Goal: Obtain resource: Download file/media

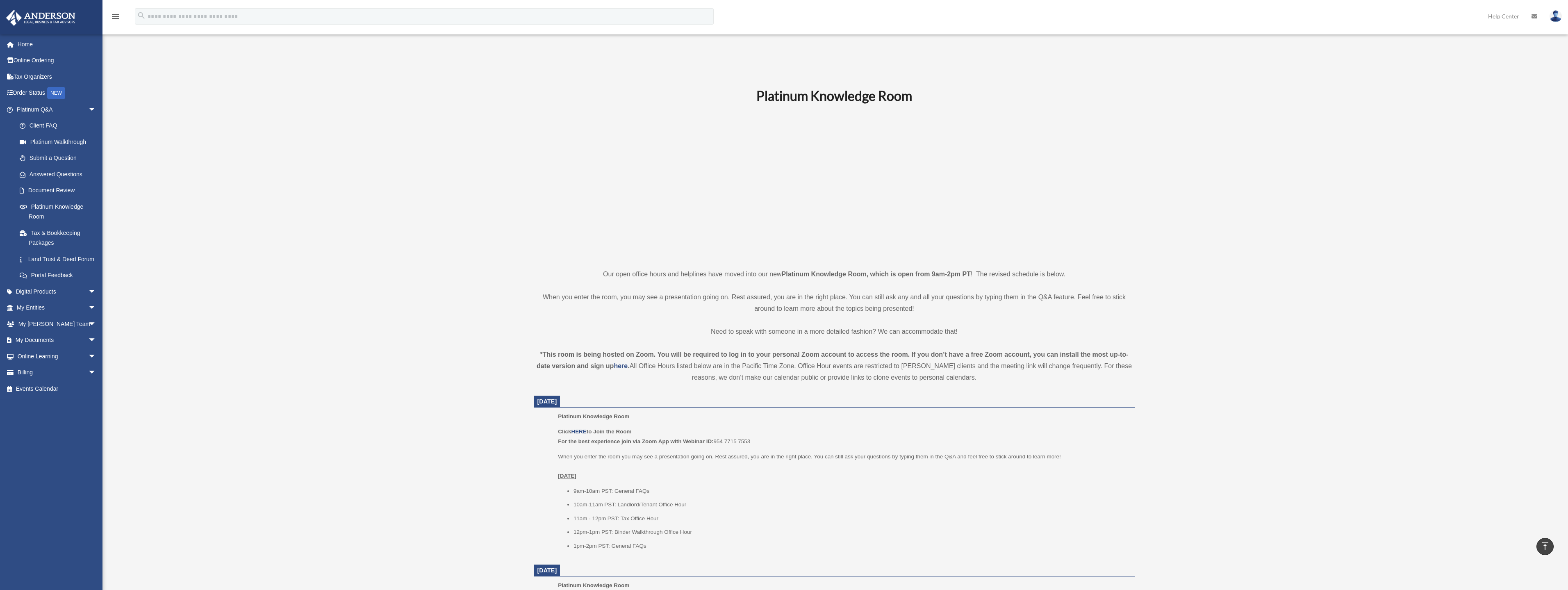
scroll to position [319, 0]
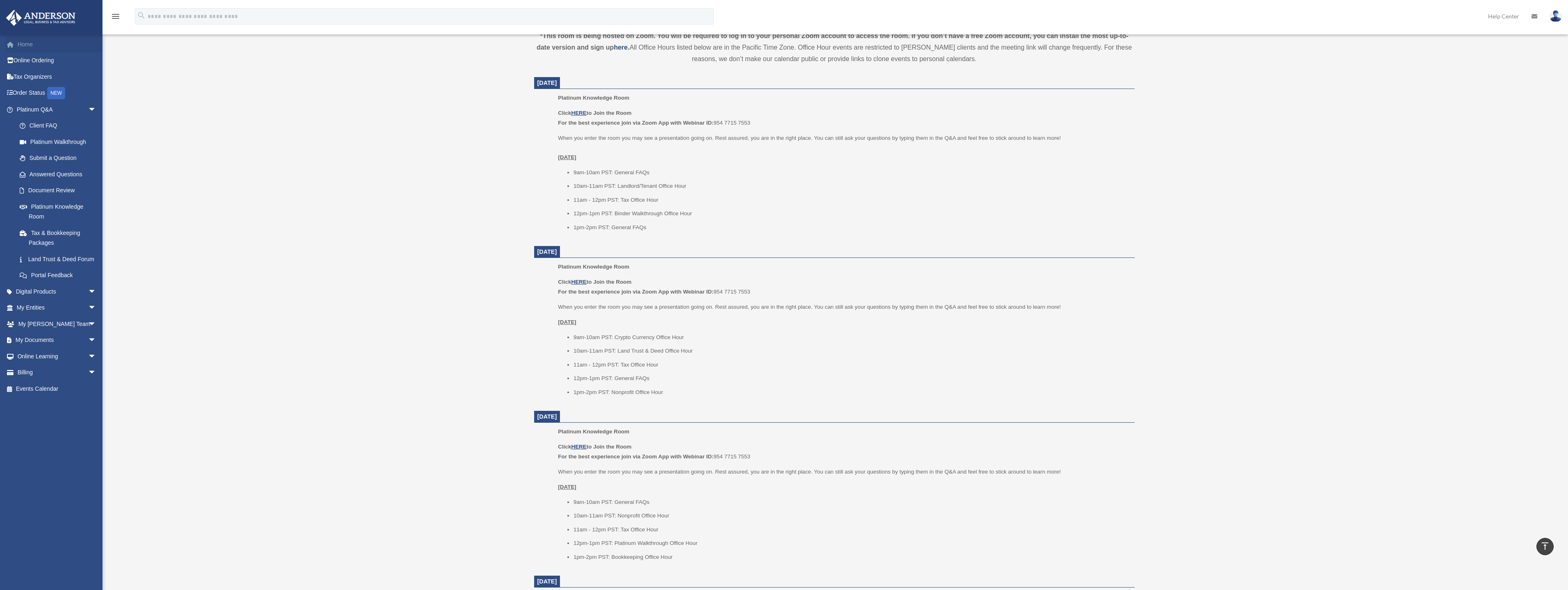
click at [26, 44] on link "Home" at bounding box center [57, 44] width 103 height 16
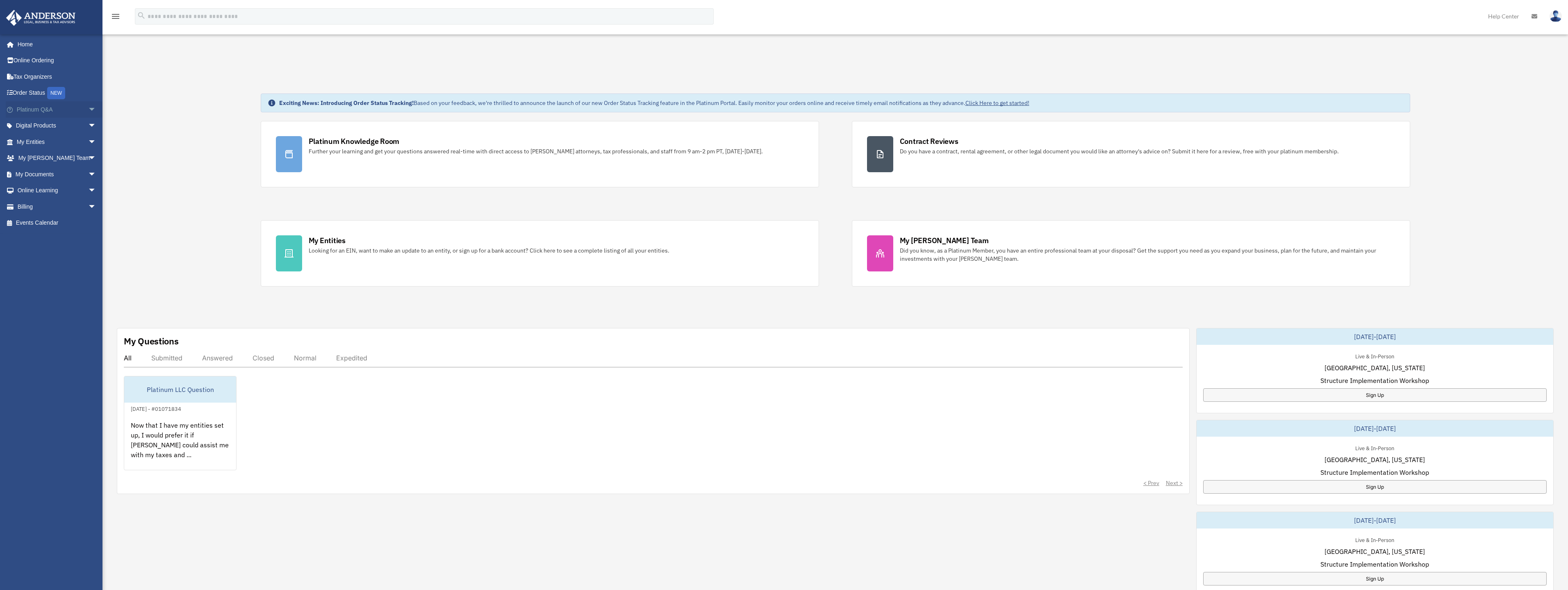
click at [90, 108] on span "arrow_drop_down" at bounding box center [96, 110] width 16 height 17
click at [90, 108] on span "arrow_drop_up" at bounding box center [96, 110] width 16 height 17
click at [90, 125] on span "arrow_drop_down" at bounding box center [96, 126] width 16 height 17
click at [88, 124] on span "arrow_drop_up" at bounding box center [96, 126] width 16 height 17
click at [88, 189] on span "arrow_drop_down" at bounding box center [96, 190] width 16 height 17
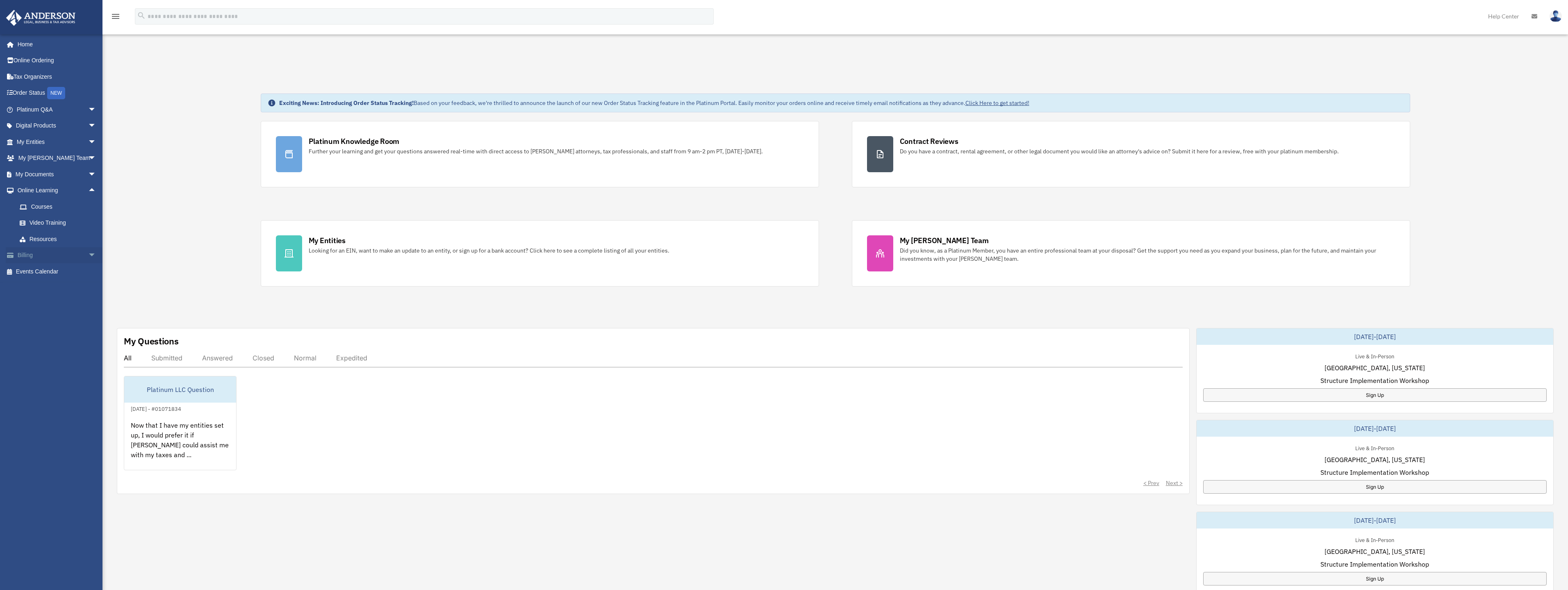
click at [88, 253] on span "arrow_drop_down" at bounding box center [96, 255] width 16 height 17
click at [63, 268] on link "$ Open Invoices" at bounding box center [60, 271] width 97 height 17
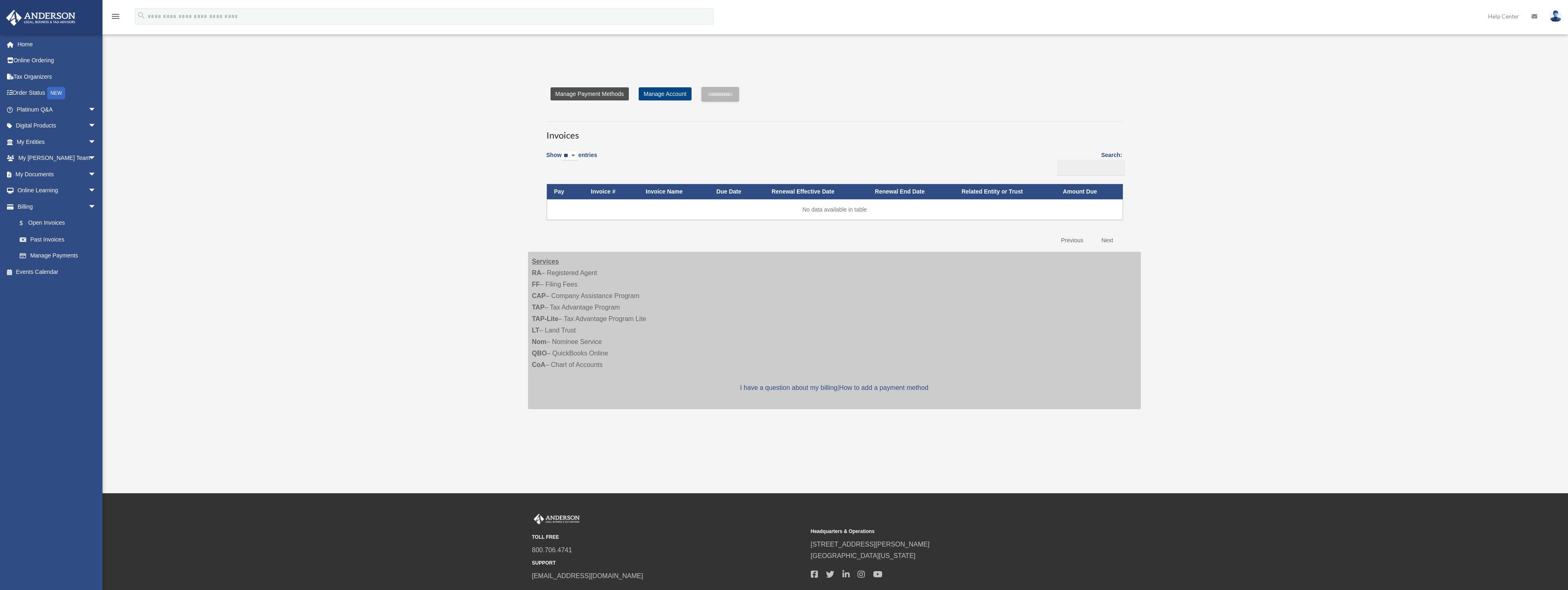
click at [576, 93] on link "Manage Payment Methods" at bounding box center [589, 93] width 78 height 13
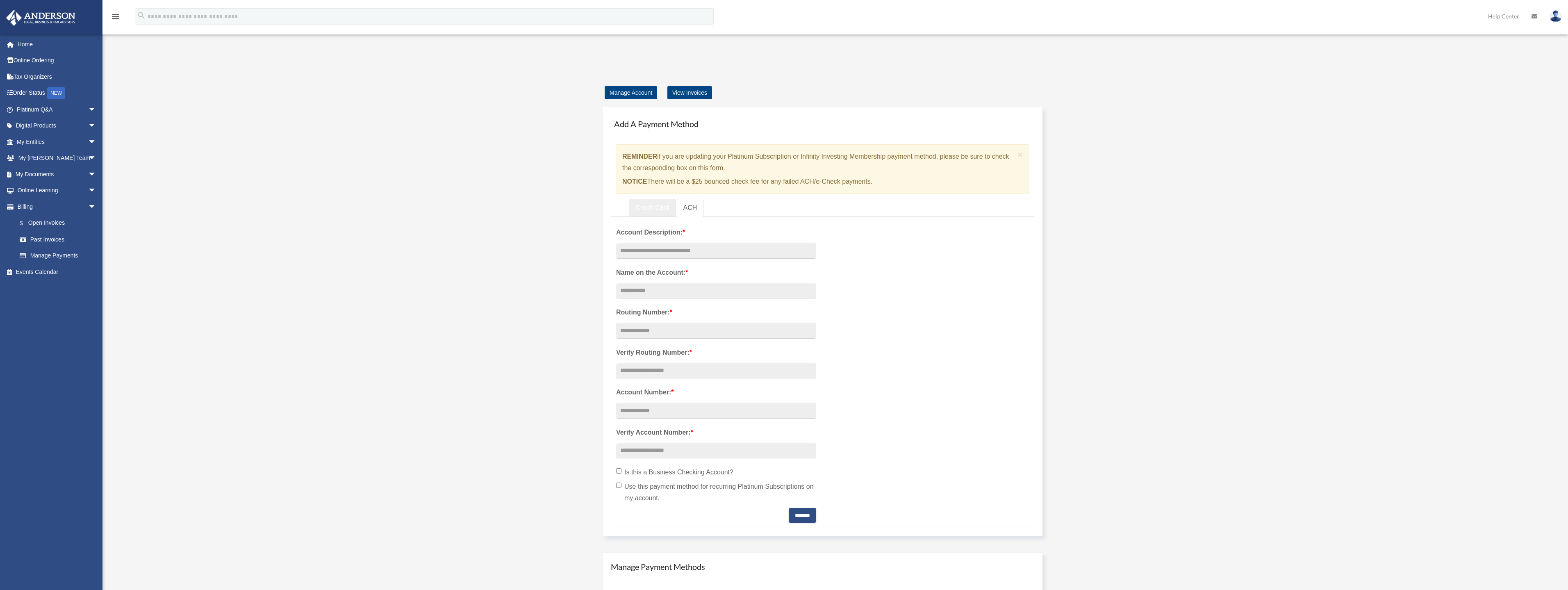
click at [654, 207] on link "Credit Card" at bounding box center [652, 208] width 47 height 19
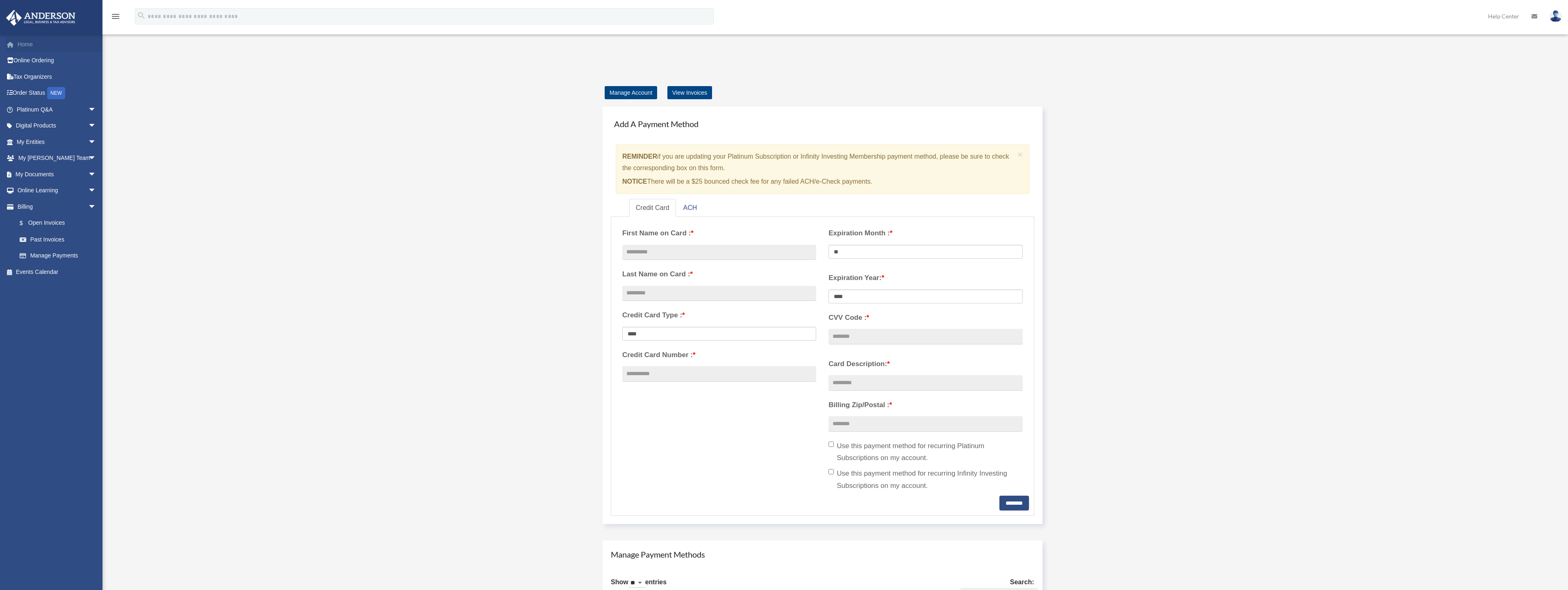
click at [24, 40] on link "Home" at bounding box center [57, 44] width 103 height 16
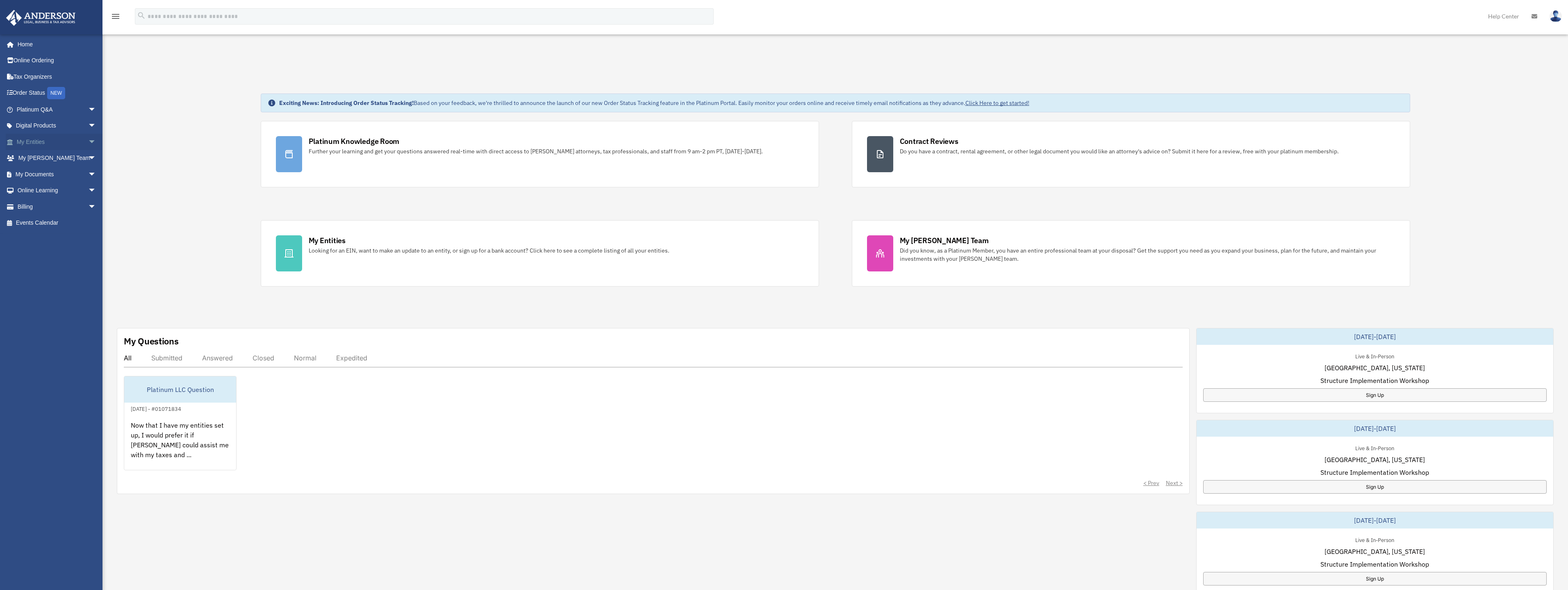
click at [42, 143] on link "My Entities arrow_drop_down" at bounding box center [57, 142] width 103 height 16
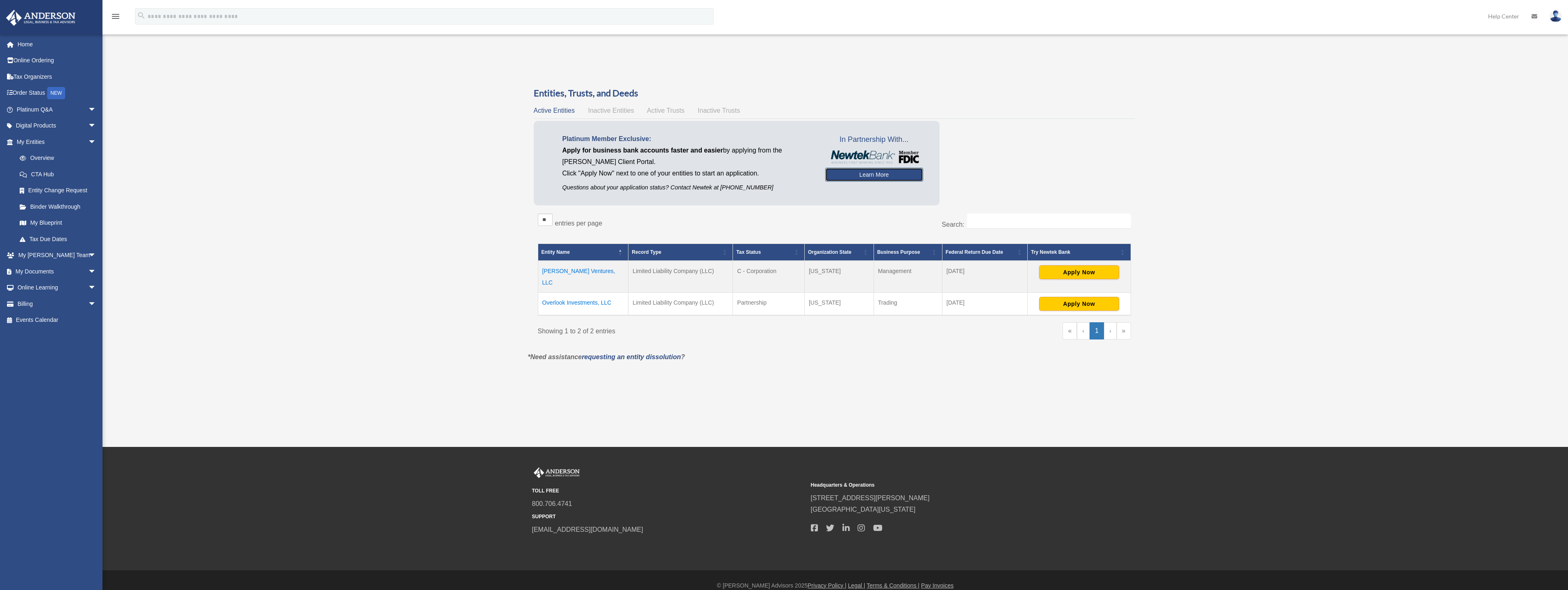
click at [865, 179] on link "Learn More" at bounding box center [874, 174] width 98 height 14
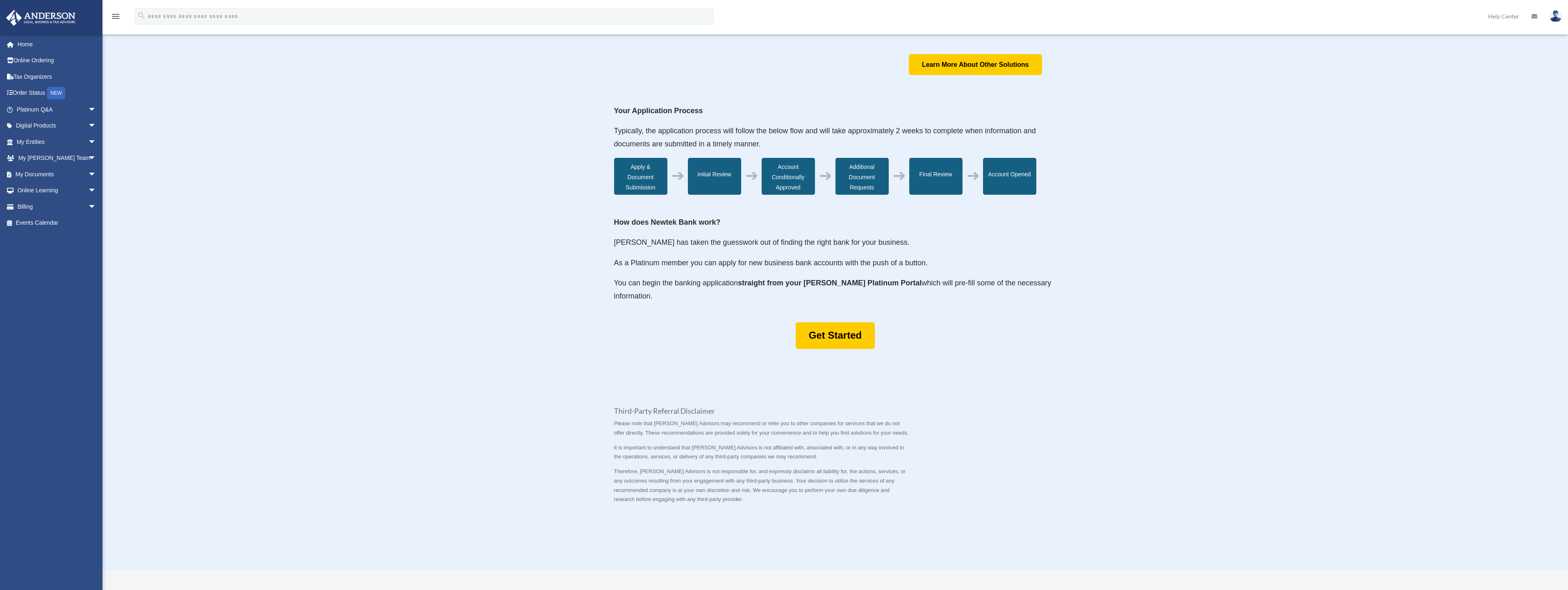
scroll to position [246, 0]
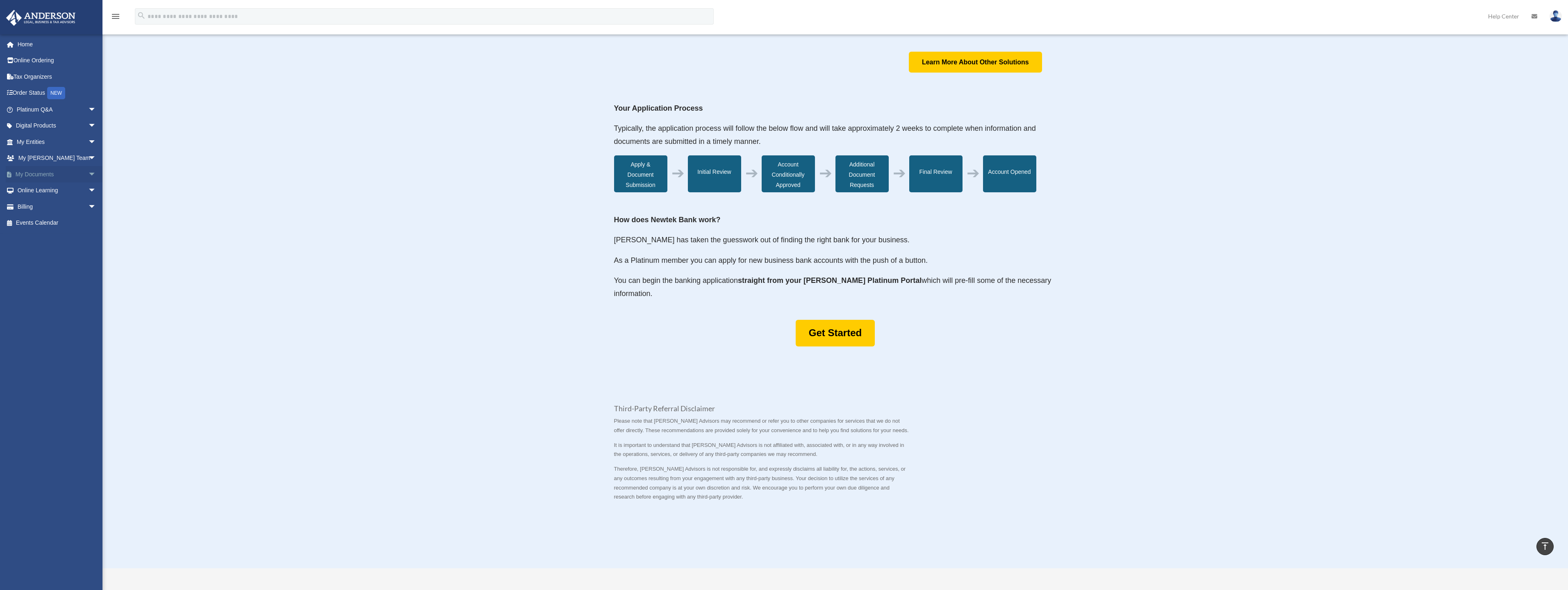
click at [49, 174] on link "My Documents arrow_drop_down" at bounding box center [57, 174] width 103 height 16
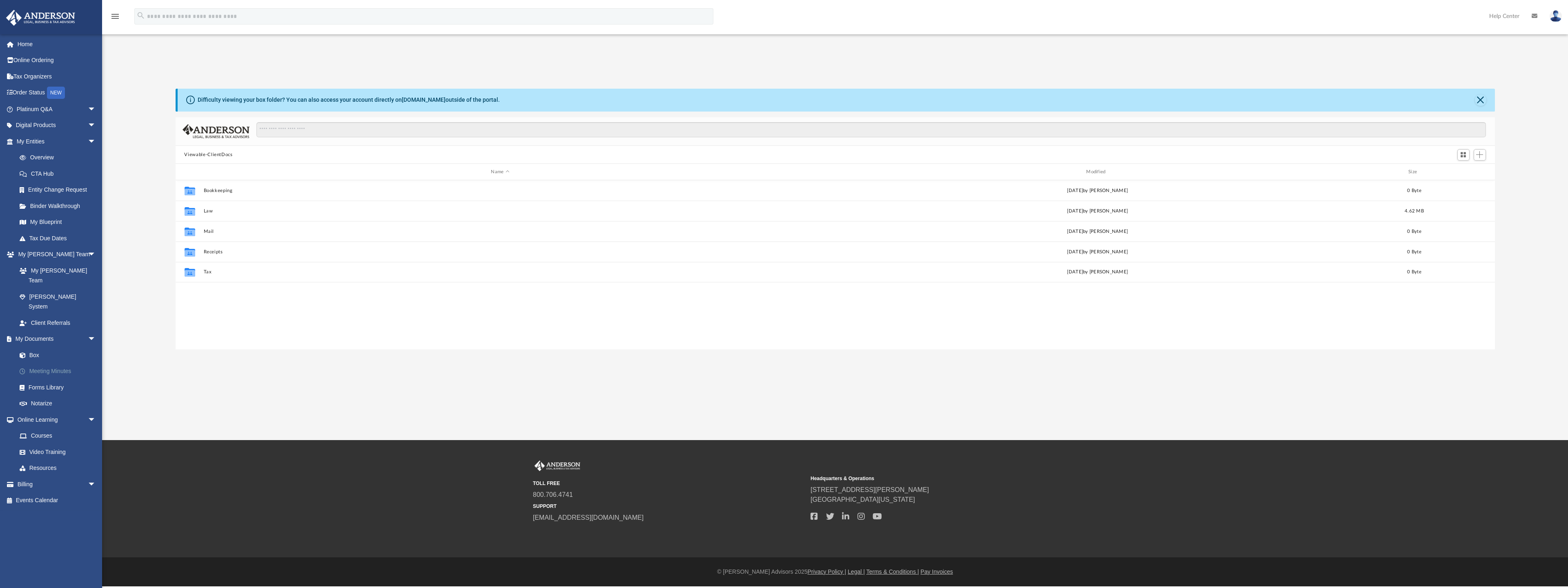
scroll to position [180, 1313]
click at [46, 379] on link "Forms Library" at bounding box center [60, 387] width 97 height 16
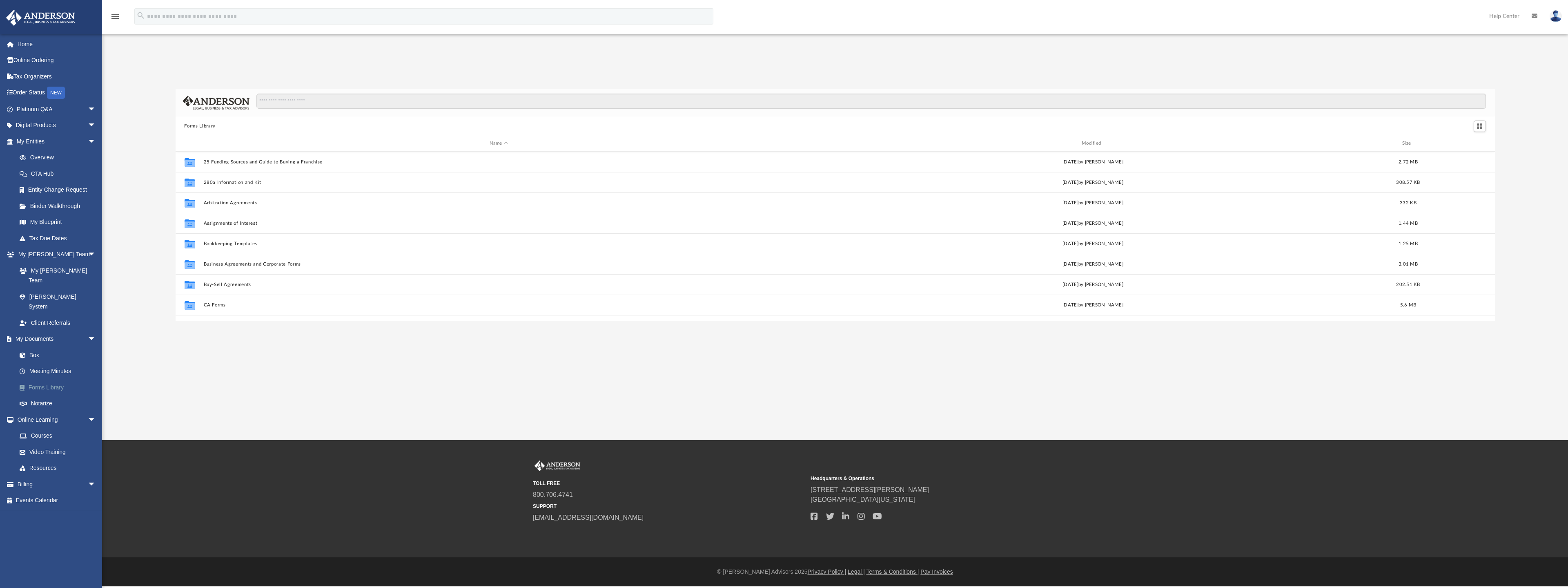
scroll to position [180, 1313]
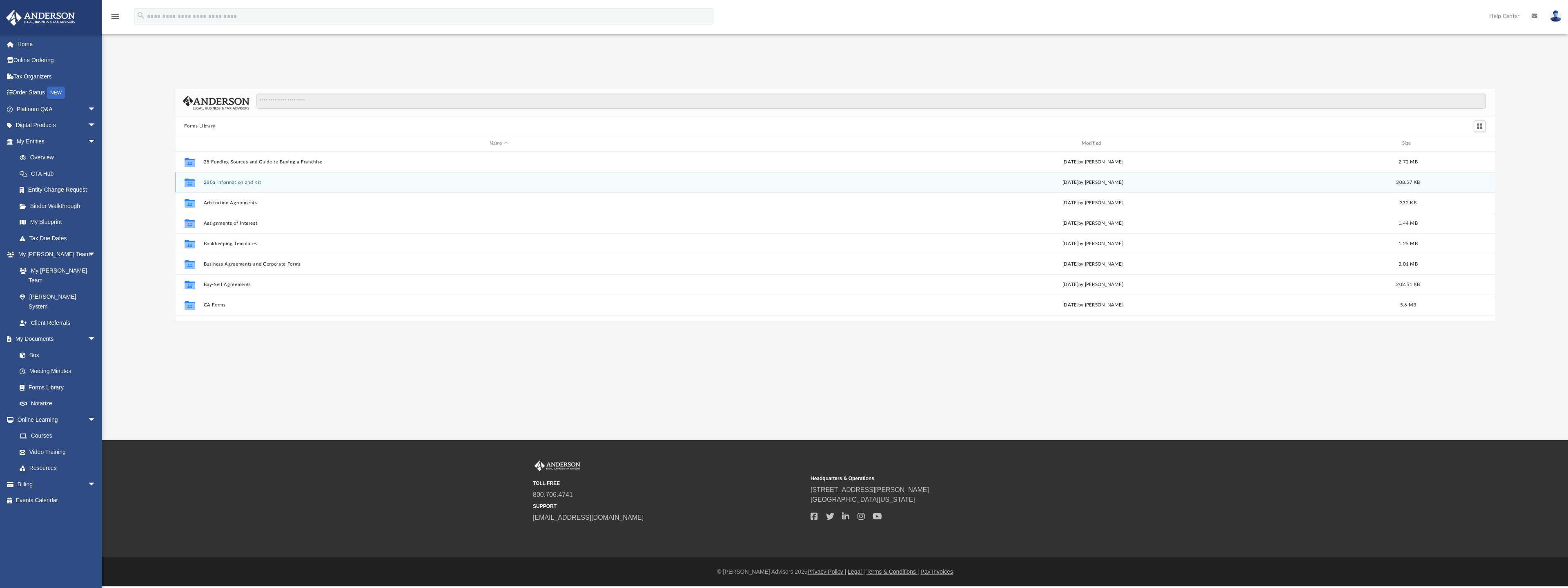
click at [232, 184] on button "280a Information and Kit" at bounding box center [498, 182] width 590 height 6
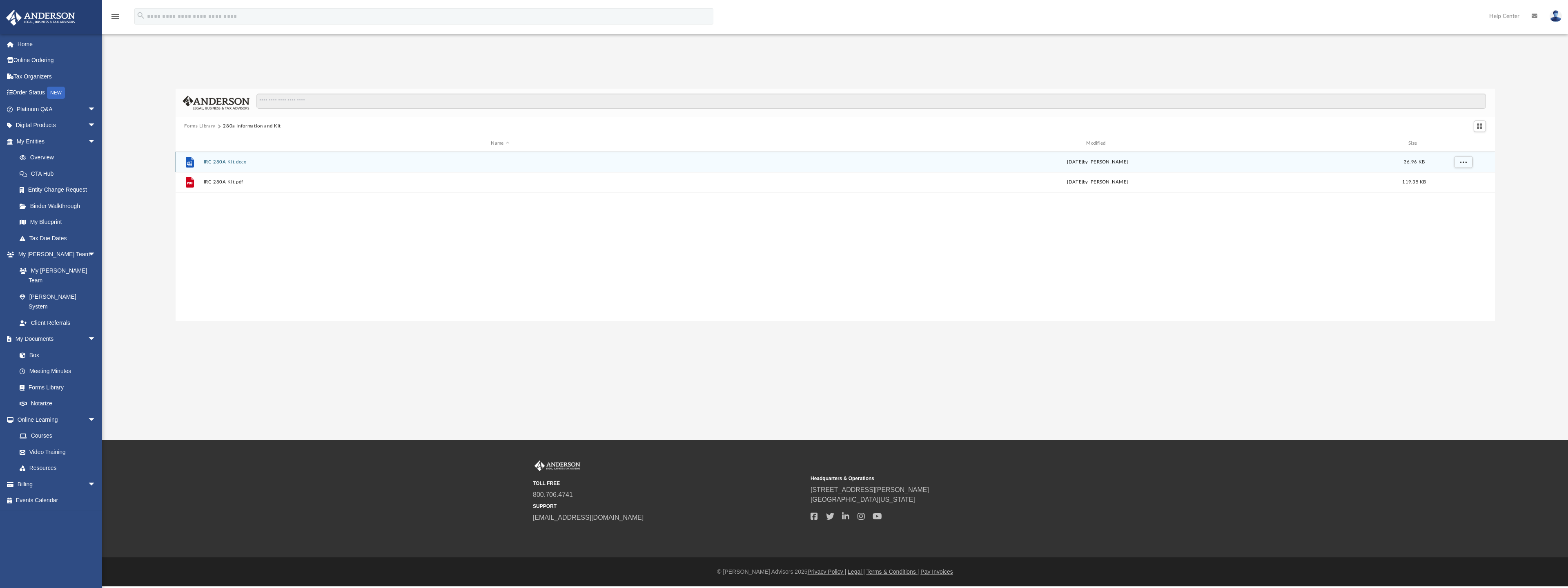
click at [226, 160] on button "IRC 280A Kit.docx" at bounding box center [500, 162] width 594 height 6
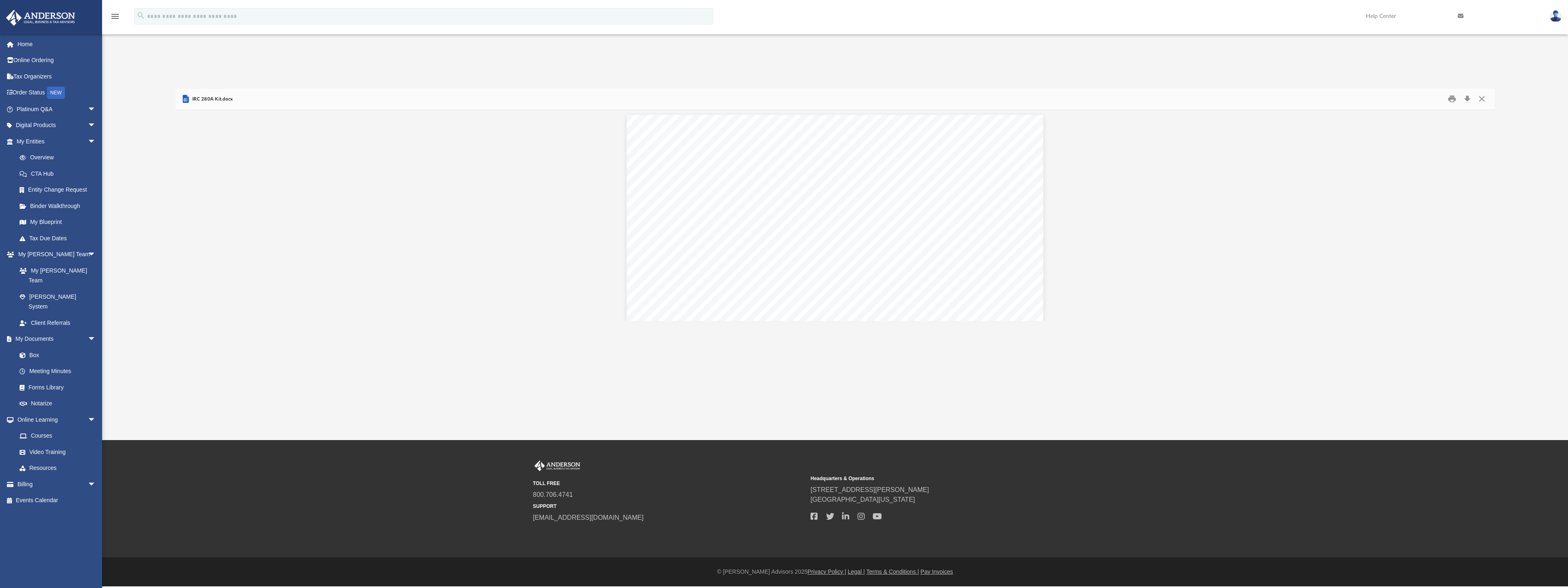
scroll to position [0, 0]
click at [1469, 102] on button "Download" at bounding box center [1468, 99] width 15 height 12
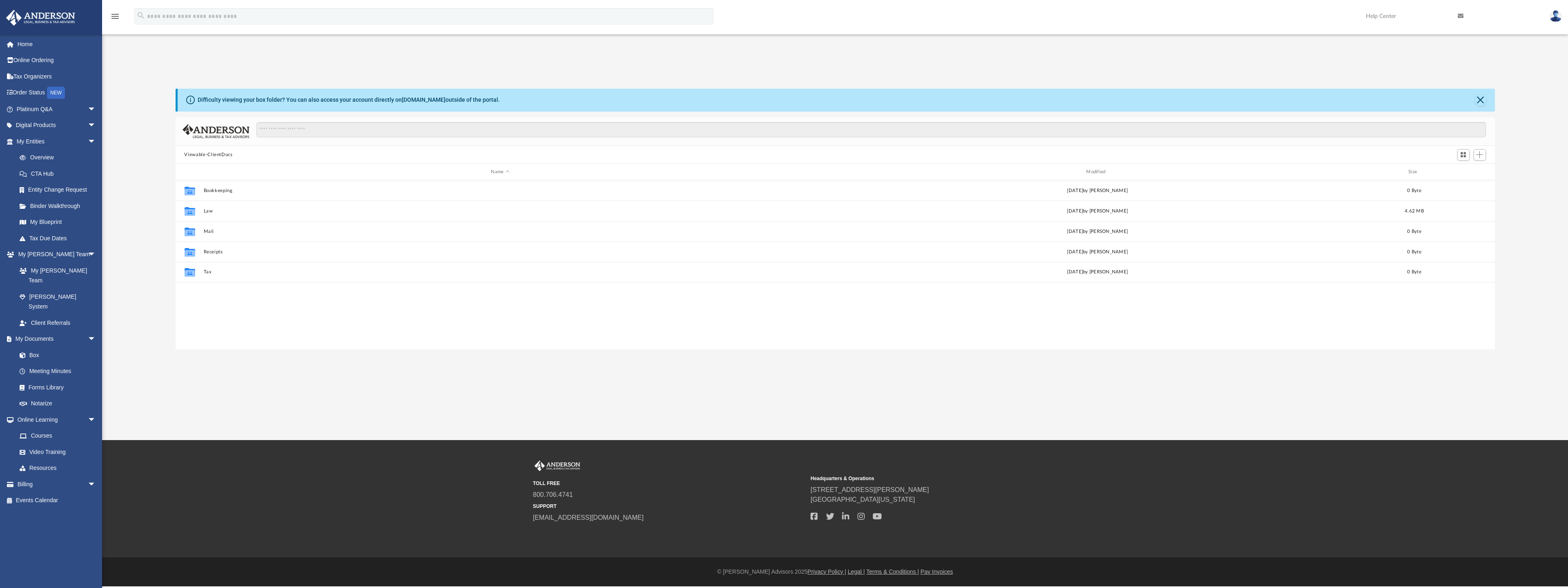
scroll to position [180, 1313]
click at [35, 379] on link "Forms Library" at bounding box center [60, 387] width 97 height 16
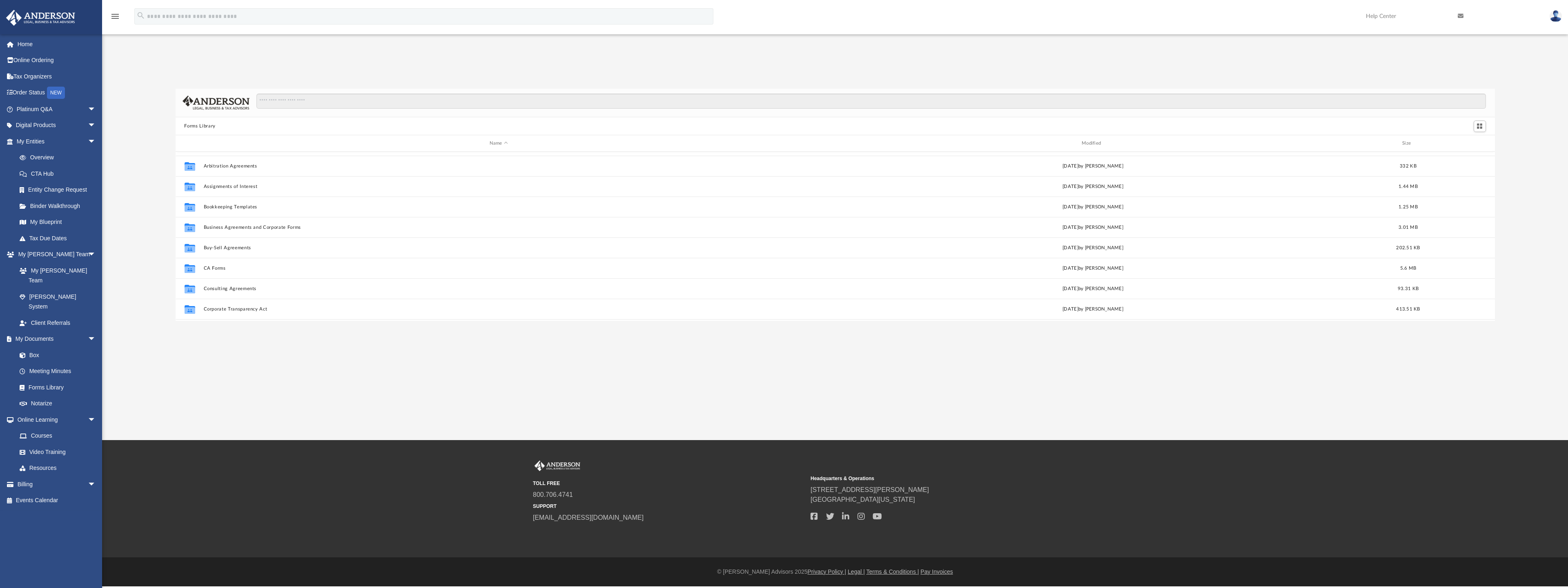
scroll to position [41, 0]
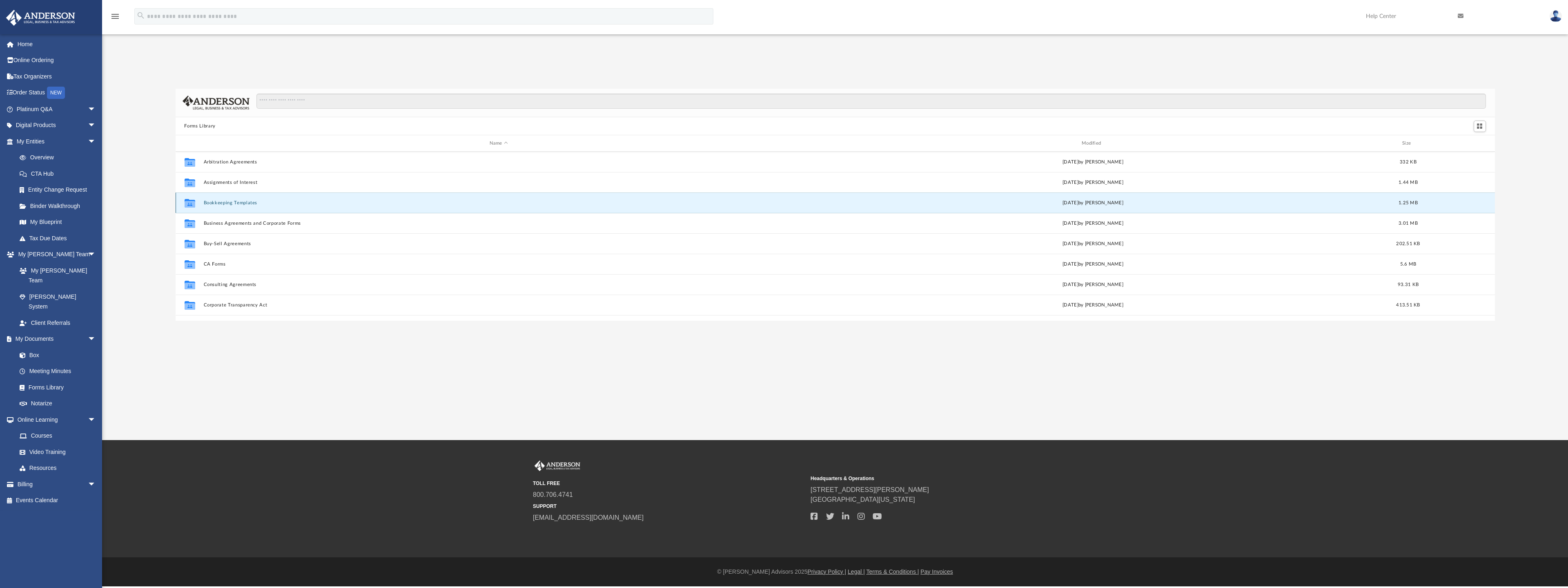
click at [215, 200] on button "Bookkeeping Templates" at bounding box center [498, 203] width 590 height 6
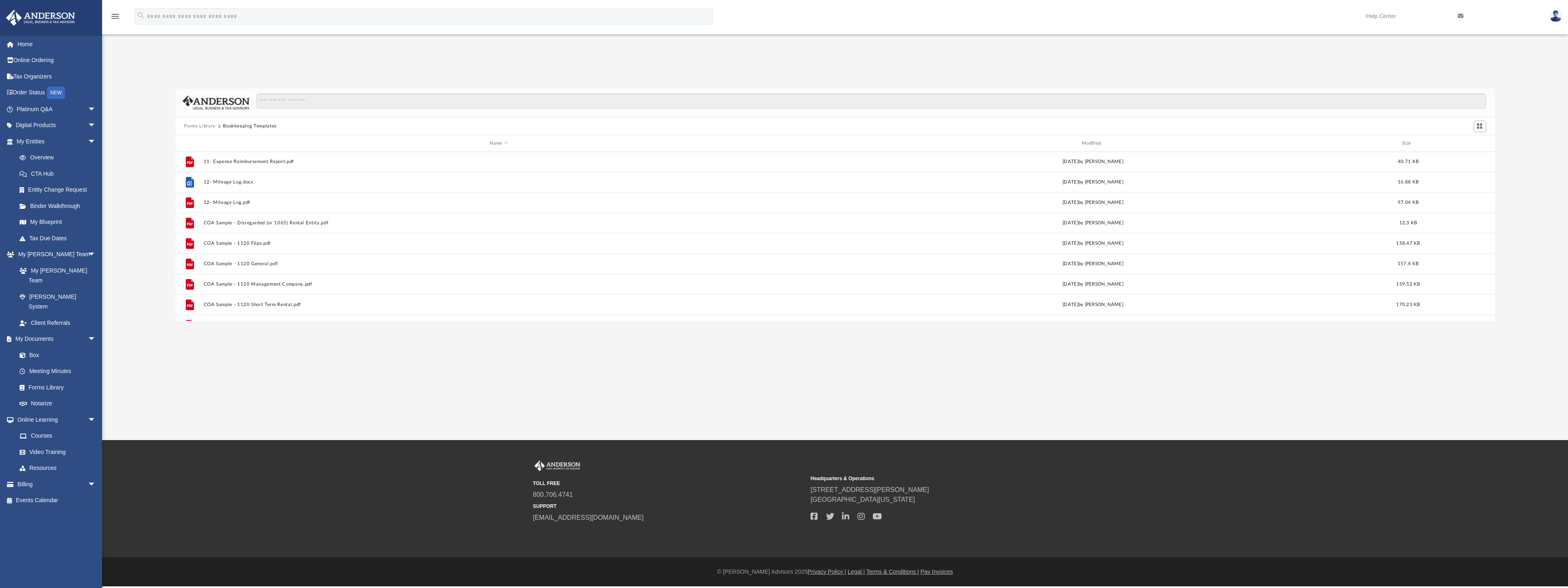
scroll to position [0, 0]
click at [251, 162] on button "11- Expense Reimbursement Report.pdf" at bounding box center [498, 162] width 590 height 6
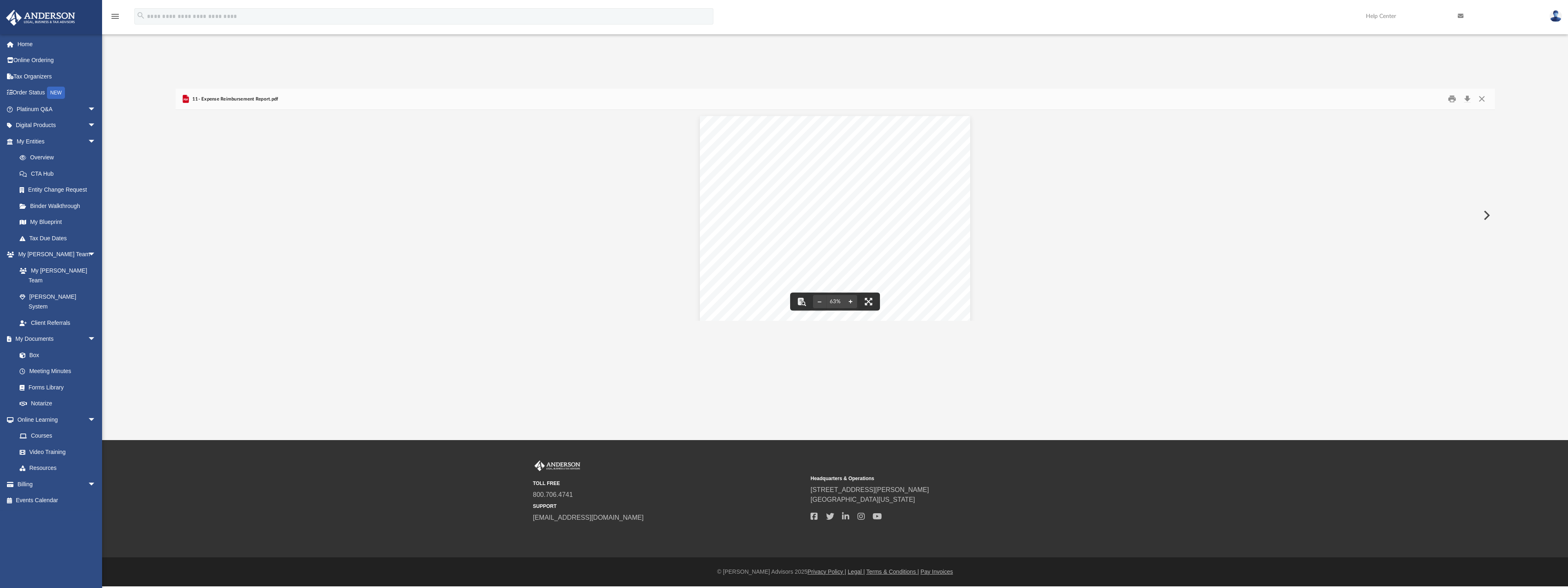
click at [849, 301] on button "File preview" at bounding box center [850, 301] width 13 height 18
click at [850, 301] on button "File preview" at bounding box center [850, 301] width 13 height 18
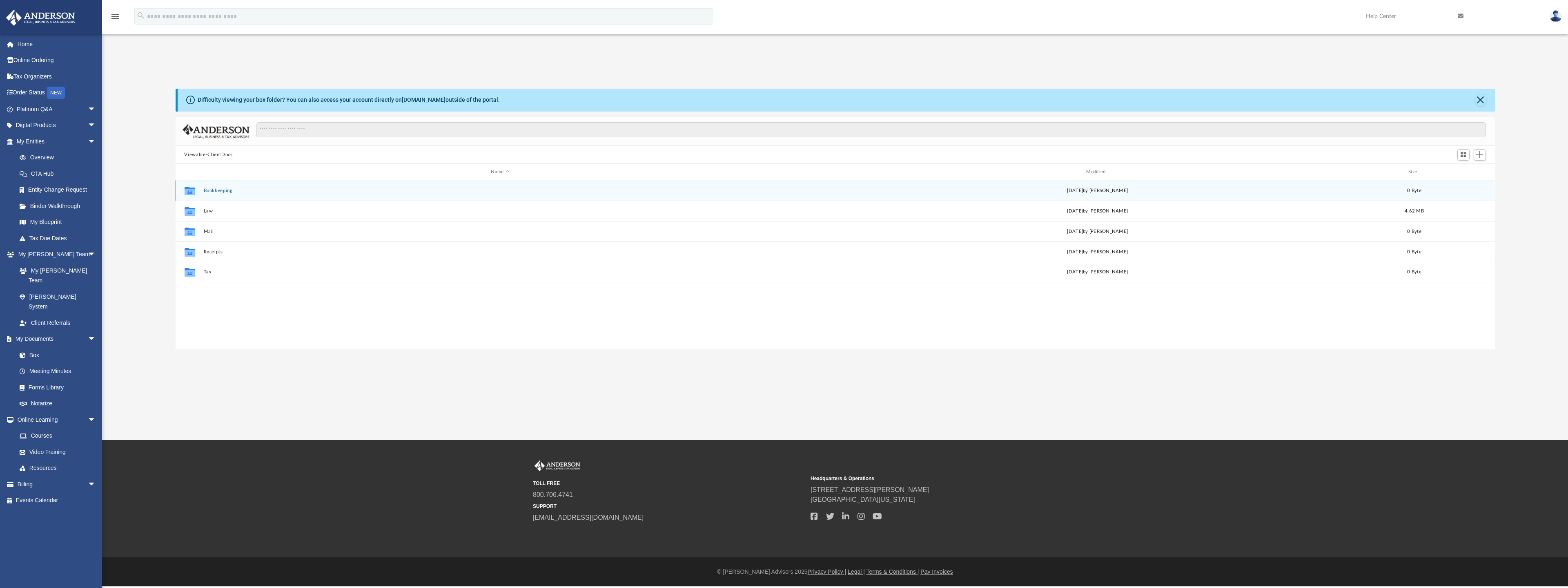
scroll to position [180, 1313]
click at [224, 187] on div "Collaborated Folder Bookkeeping Thu Jul 24 2025 by Charles Rogler 0 Byte" at bounding box center [835, 190] width 1319 height 20
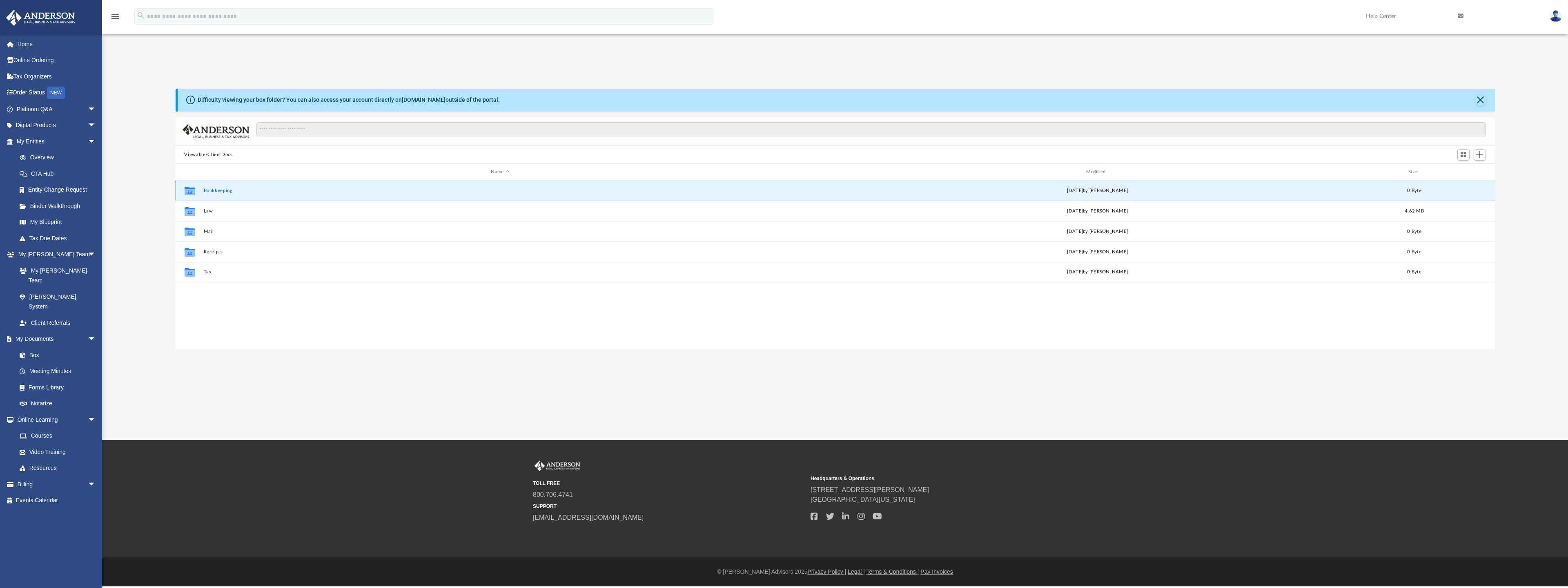
click at [222, 190] on button "Bookkeeping" at bounding box center [500, 190] width 594 height 6
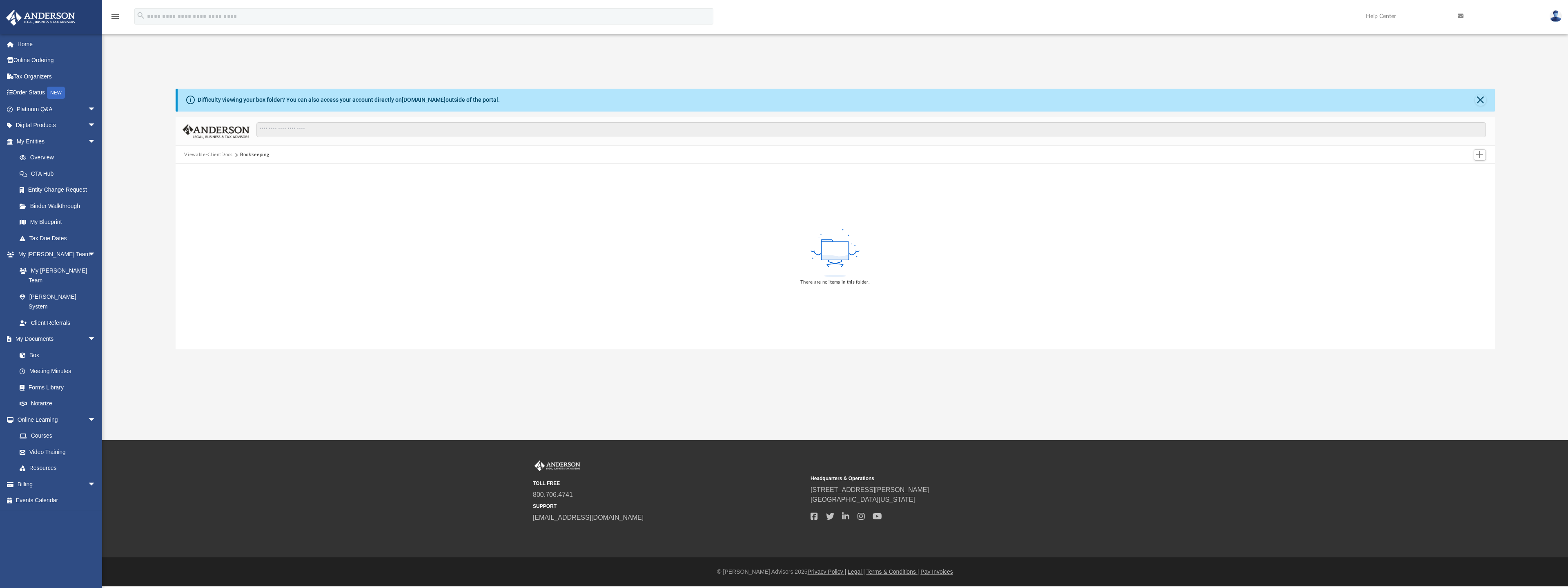
click at [253, 156] on button "Bookkeeping" at bounding box center [254, 155] width 29 height 7
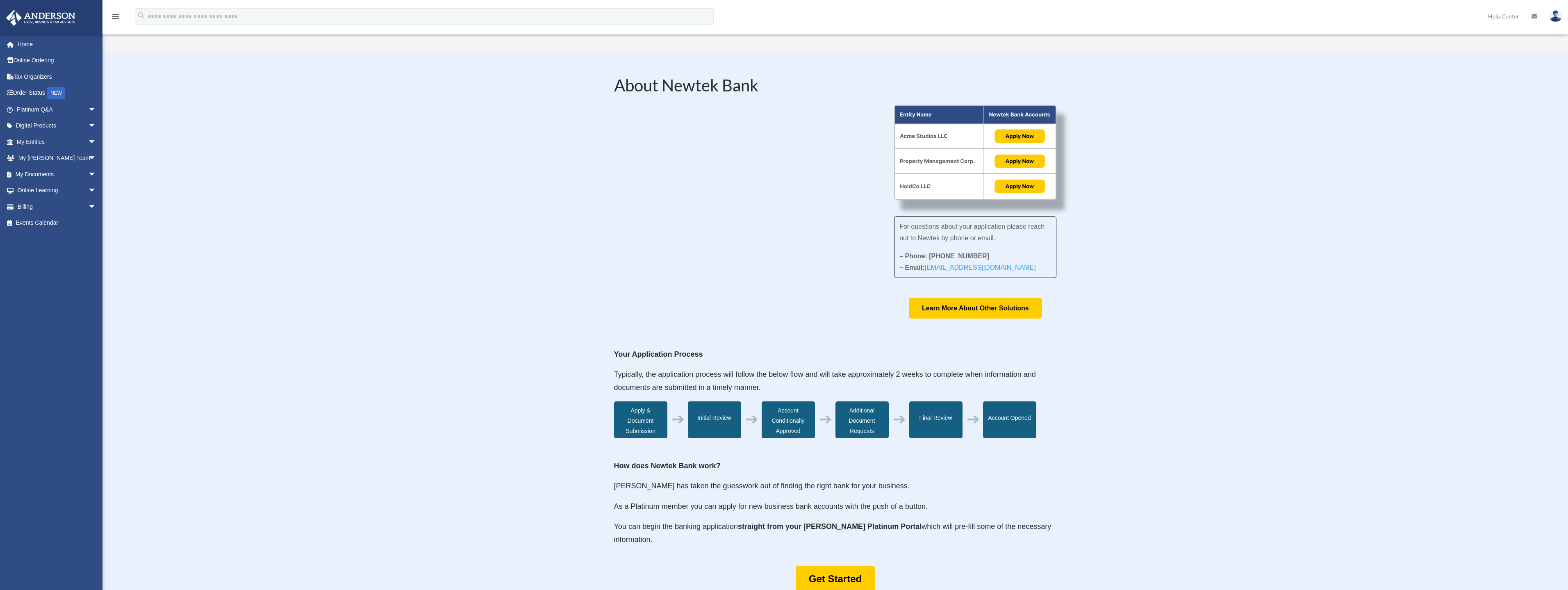
scroll to position [246, 0]
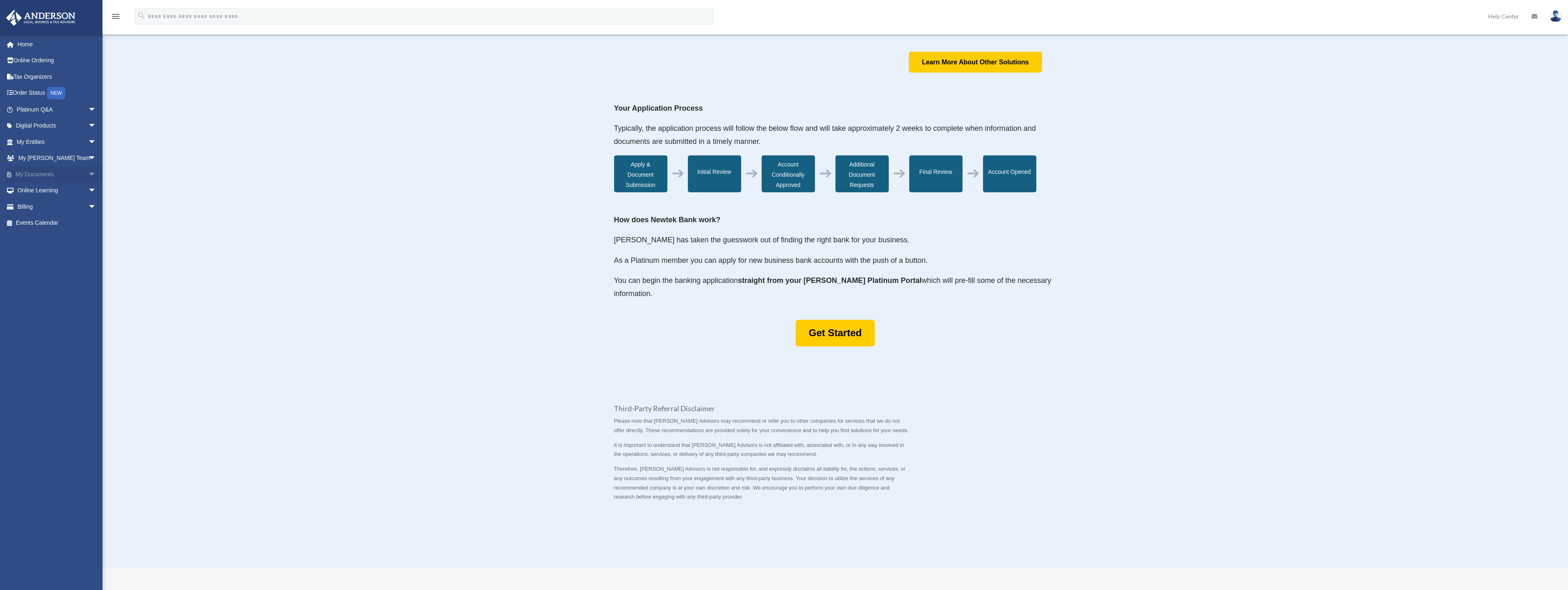
click at [47, 172] on link "My Documents arrow_drop_down" at bounding box center [57, 174] width 103 height 16
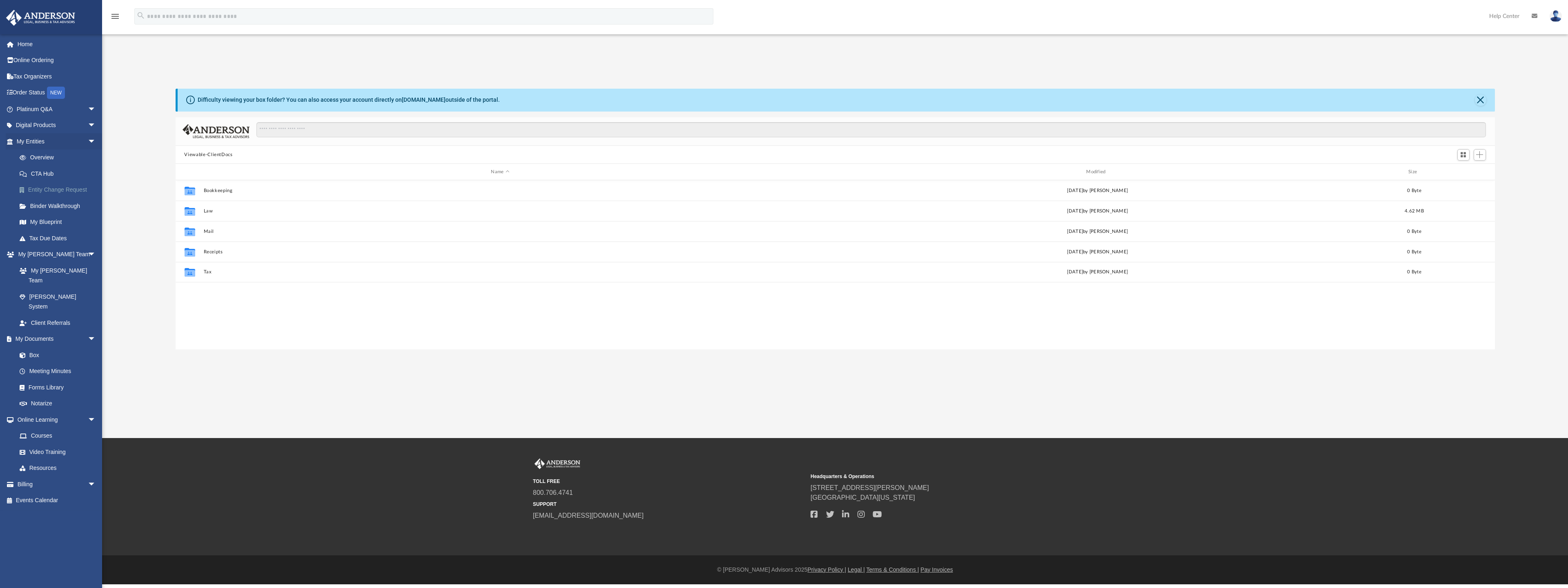
scroll to position [180, 1313]
click at [43, 379] on link "Forms Library" at bounding box center [60, 387] width 97 height 16
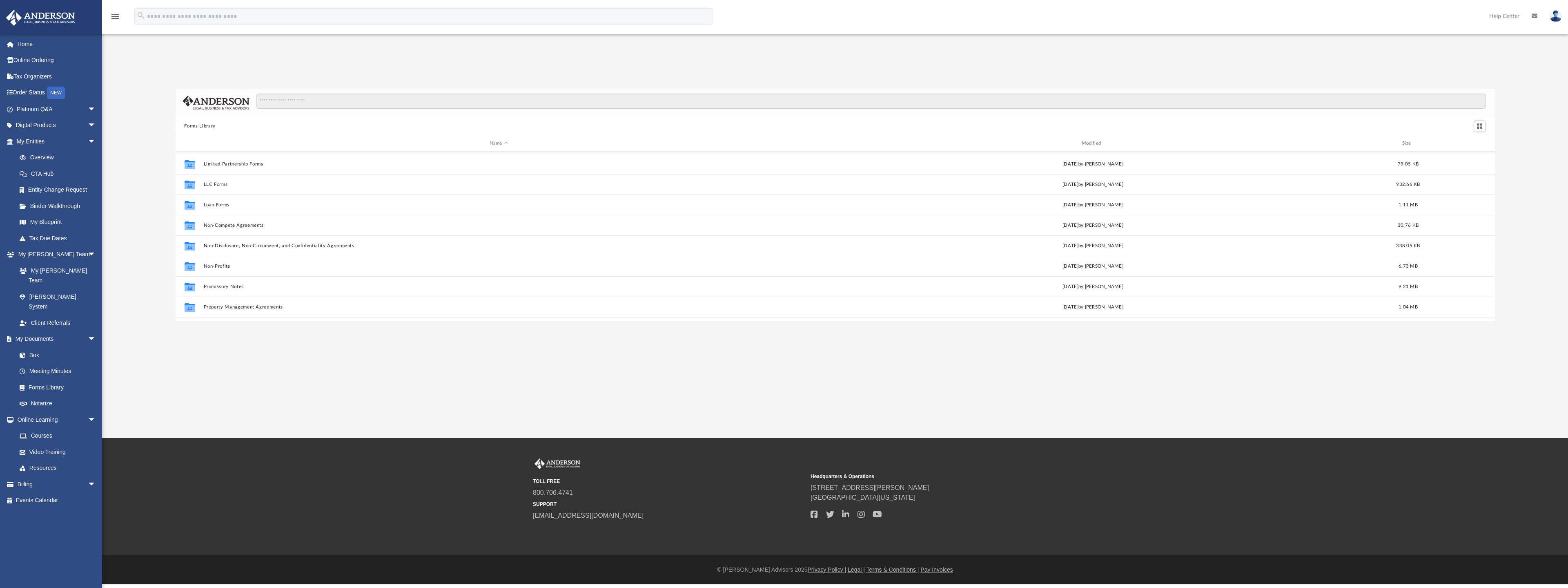
scroll to position [362, 0]
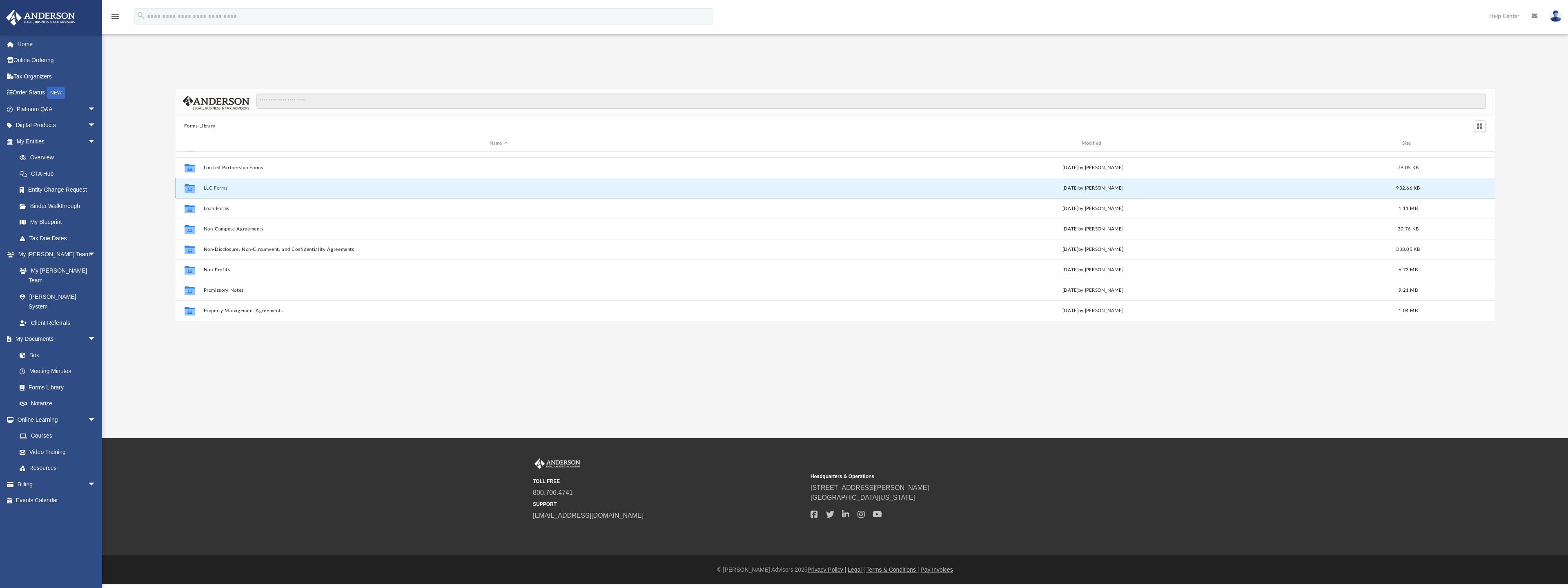
click at [215, 190] on button "LLC Forms" at bounding box center [498, 188] width 590 height 6
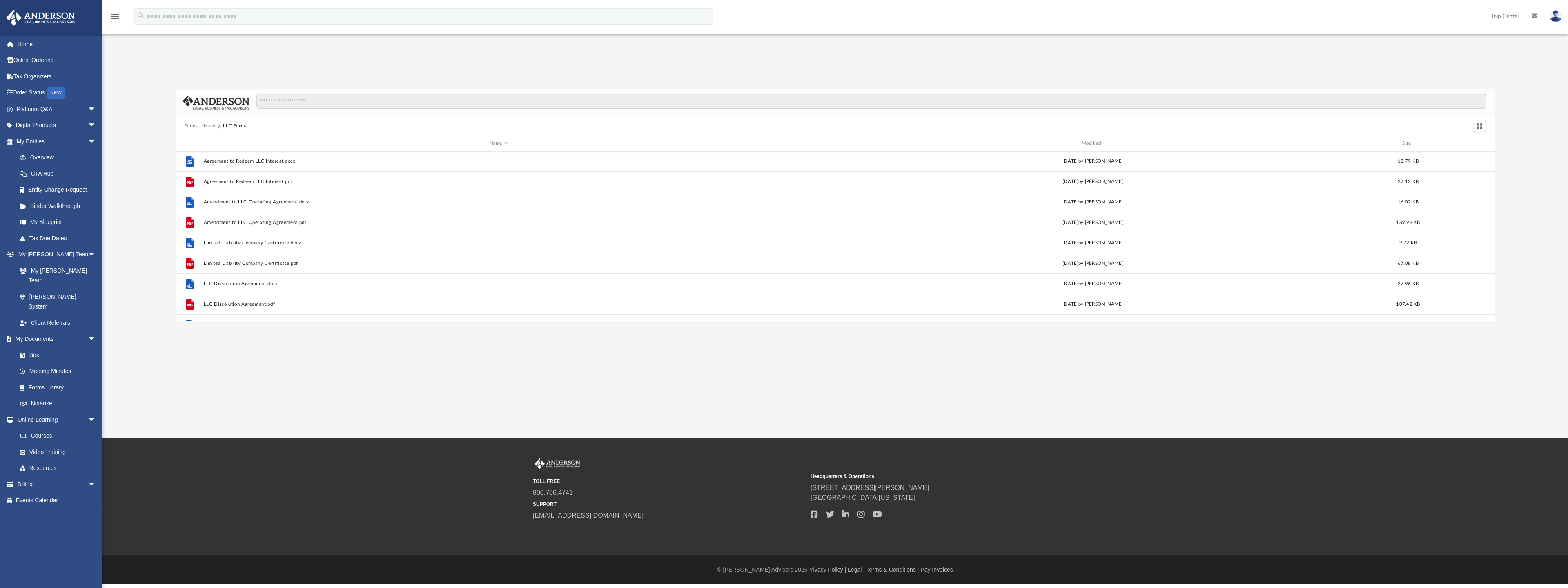
scroll to position [0, 0]
click at [45, 379] on link "Forms Library" at bounding box center [60, 387] width 97 height 16
